Goal: Task Accomplishment & Management: Use online tool/utility

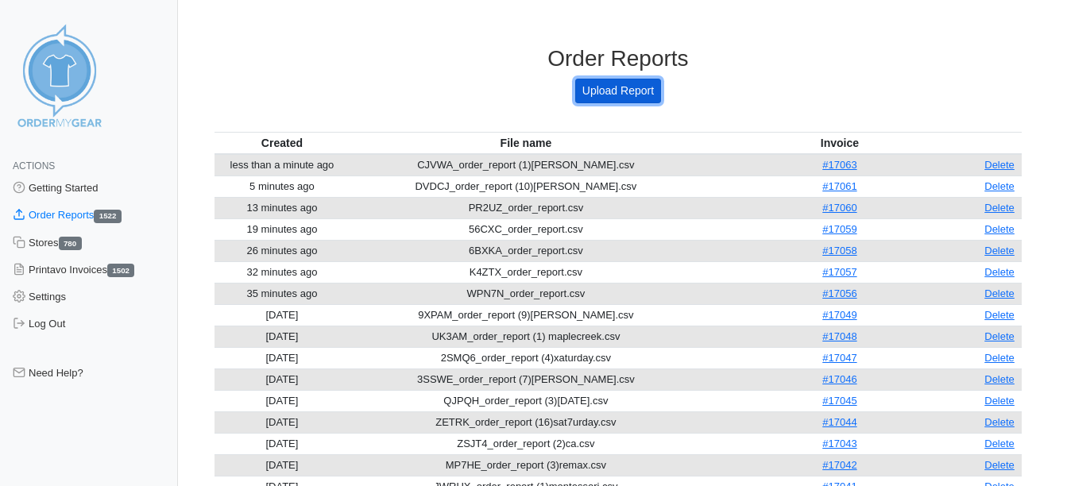
drag, startPoint x: 0, startPoint y: 0, endPoint x: 622, endPoint y: 86, distance: 627.8
click at [622, 86] on link "Upload Report" at bounding box center [618, 91] width 86 height 25
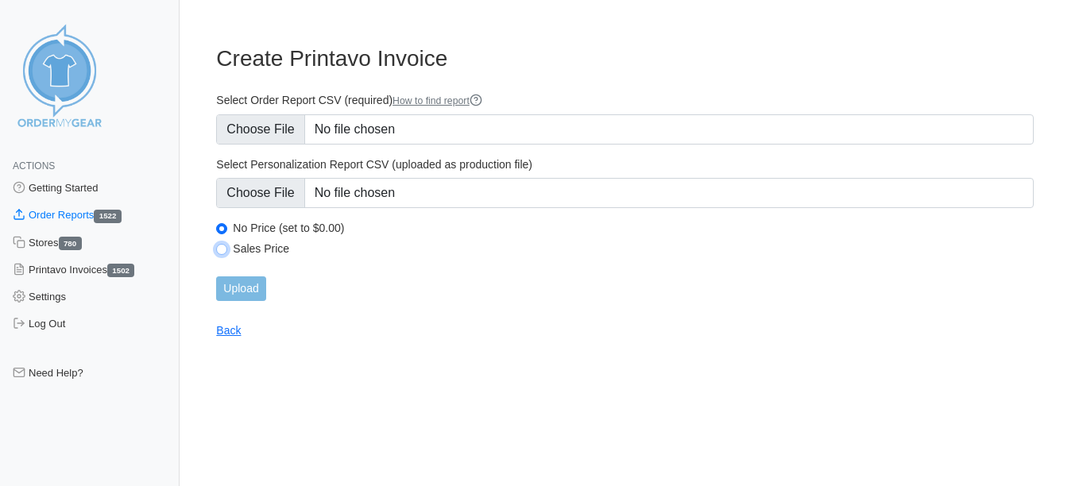
click at [221, 250] on input "Sales Price" at bounding box center [221, 249] width 11 height 11
radio input "true"
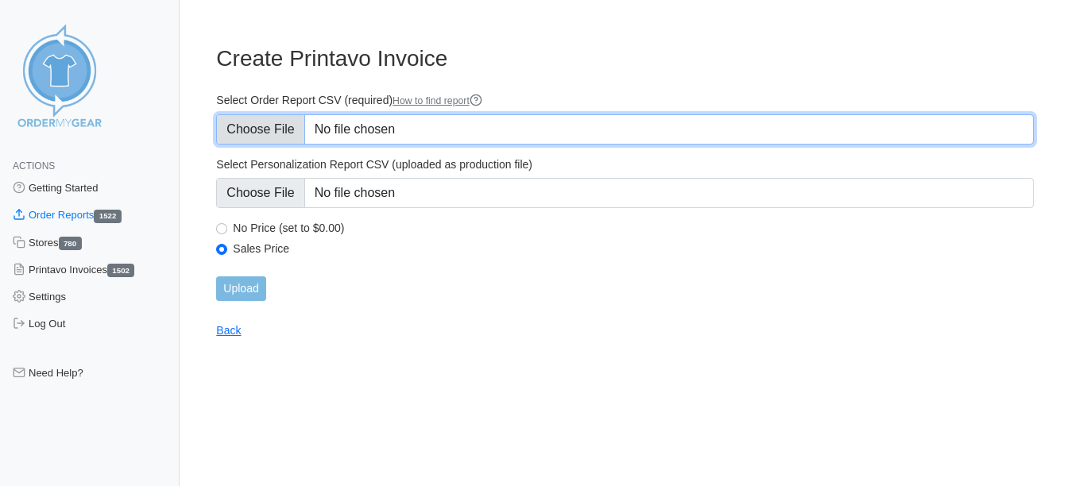
click at [231, 126] on input "Select Order Report CSV (required) How to find report" at bounding box center [624, 129] width 817 height 30
type input "C:\fakepath\A2MQS_order_report.csv"
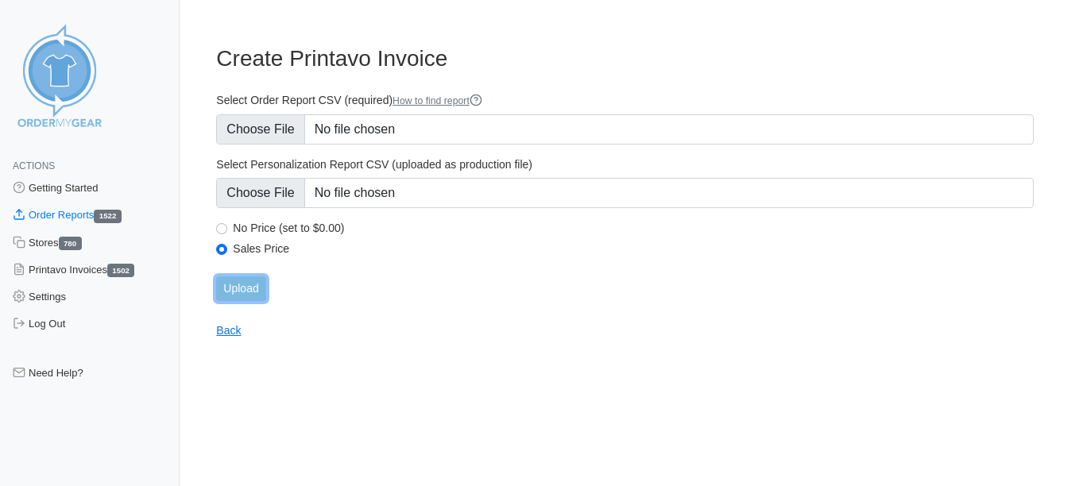
click at [245, 292] on input "Upload" at bounding box center [240, 288] width 49 height 25
